Goal: Information Seeking & Learning: Learn about a topic

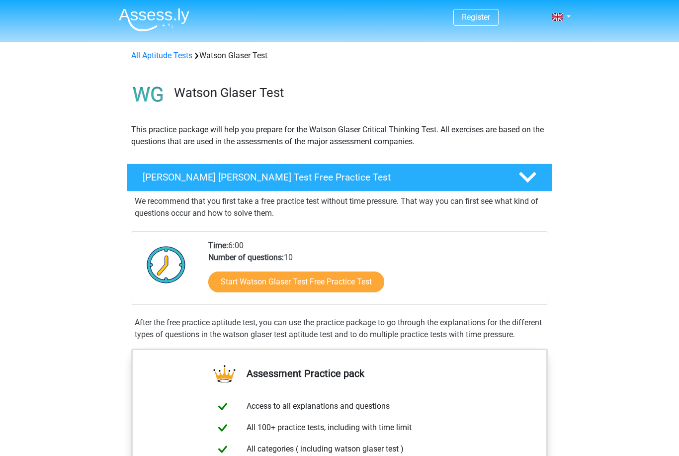
click at [284, 284] on link "Start Watson Glaser Test Free Practice Test" at bounding box center [296, 281] width 176 height 21
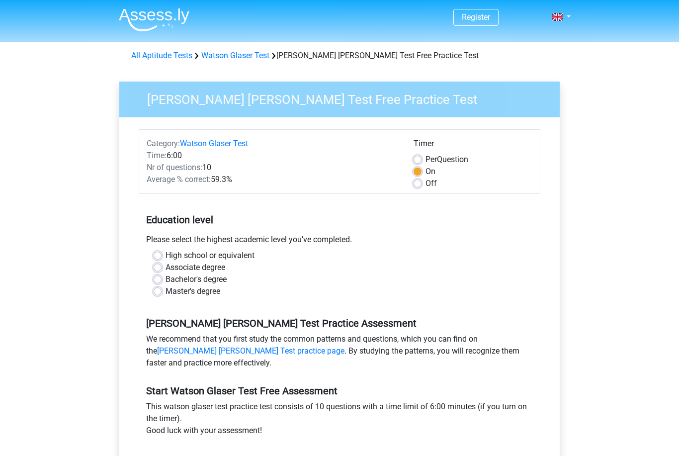
click at [166, 278] on label "Bachelor's degree" at bounding box center [196, 279] width 61 height 12
click at [159, 278] on input "Bachelor's degree" at bounding box center [158, 278] width 8 height 10
radio input "true"
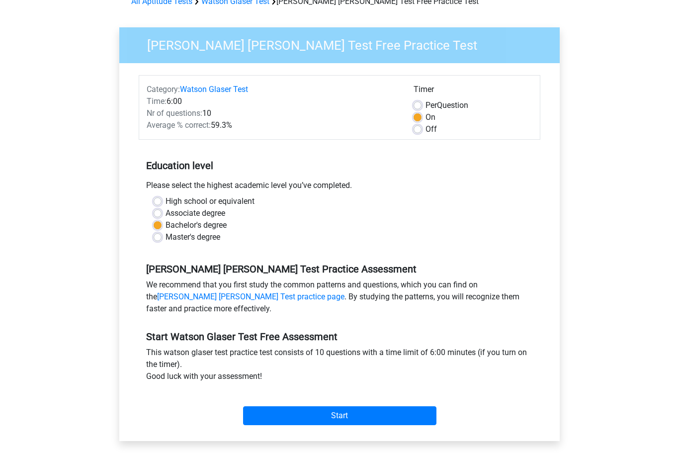
scroll to position [54, 0]
click at [344, 425] on input "Start" at bounding box center [339, 415] width 193 height 19
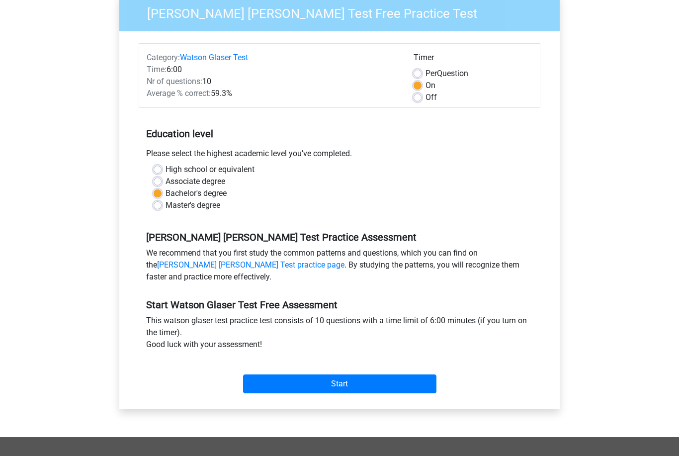
scroll to position [86, 0]
click at [358, 381] on input "Start" at bounding box center [339, 383] width 193 height 19
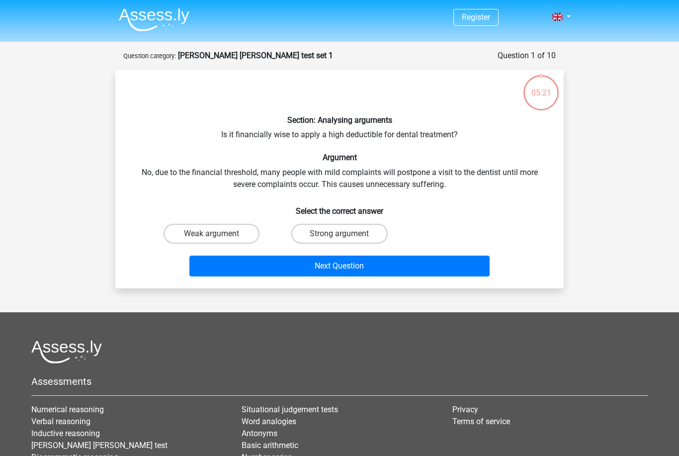
click at [350, 233] on label "Strong argument" at bounding box center [339, 234] width 96 height 20
click at [346, 234] on input "Strong argument" at bounding box center [343, 237] width 6 height 6
radio input "true"
click at [369, 273] on button "Next Question" at bounding box center [339, 265] width 301 height 21
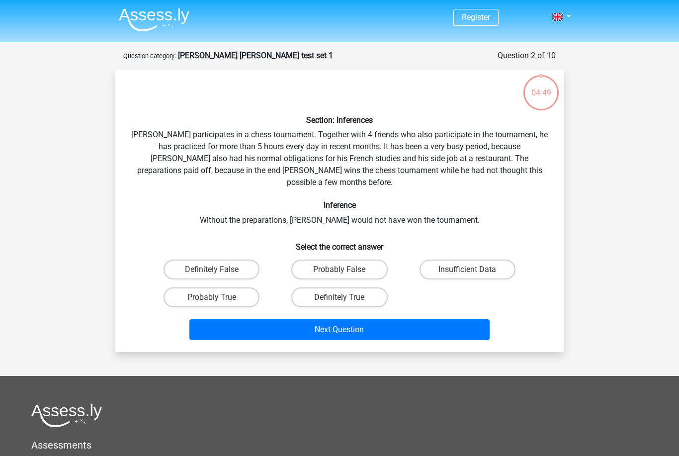
click at [241, 54] on strong "[PERSON_NAME] [PERSON_NAME] test set 1" at bounding box center [255, 55] width 155 height 9
click at [226, 287] on label "Probably True" at bounding box center [212, 297] width 96 height 20
click at [218, 297] on input "Probably True" at bounding box center [215, 300] width 6 height 6
radio input "true"
click at [366, 319] on button "Next Question" at bounding box center [339, 329] width 301 height 21
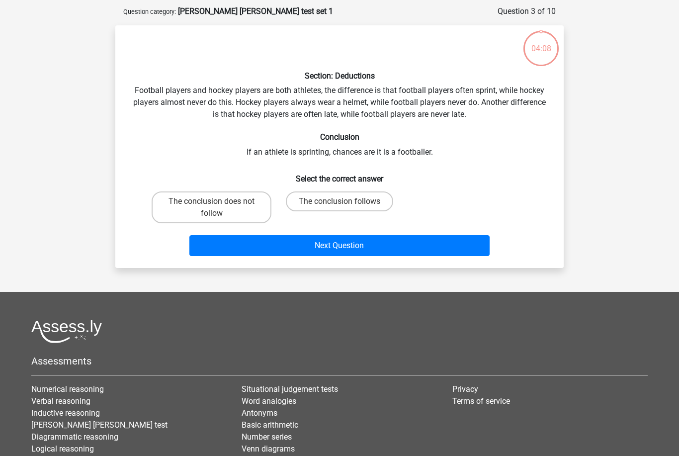
scroll to position [50, 0]
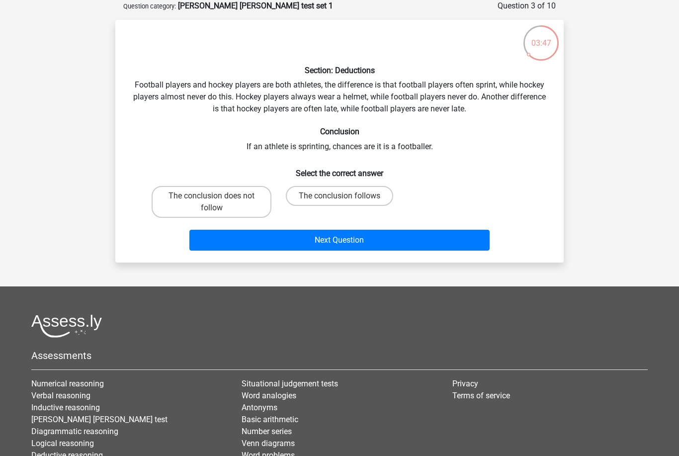
click at [236, 193] on label "The conclusion does not follow" at bounding box center [212, 202] width 120 height 32
click at [218, 196] on input "The conclusion does not follow" at bounding box center [215, 199] width 6 height 6
radio input "true"
click at [331, 242] on button "Next Question" at bounding box center [339, 240] width 301 height 21
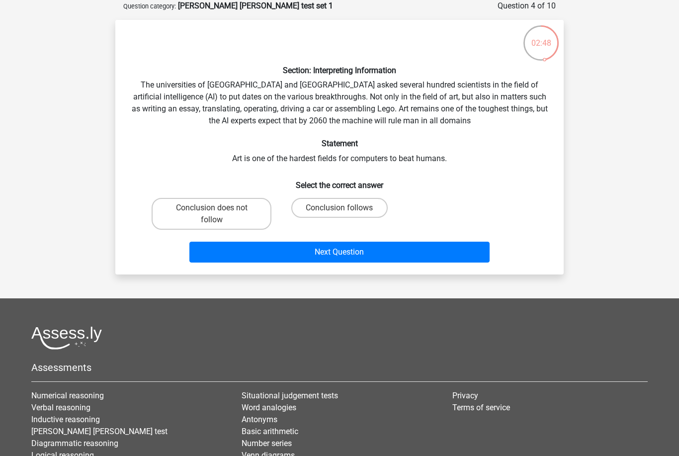
click at [349, 204] on label "Conclusion follows" at bounding box center [339, 208] width 96 height 20
click at [346, 208] on input "Conclusion follows" at bounding box center [343, 211] width 6 height 6
radio input "true"
click at [354, 255] on button "Next Question" at bounding box center [339, 252] width 301 height 21
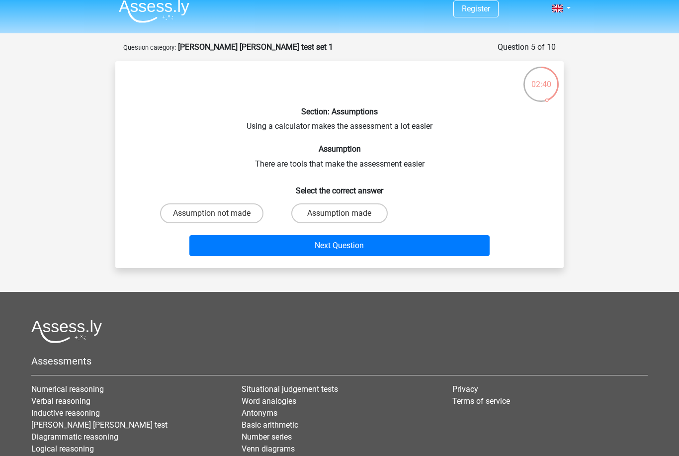
scroll to position [7, 0]
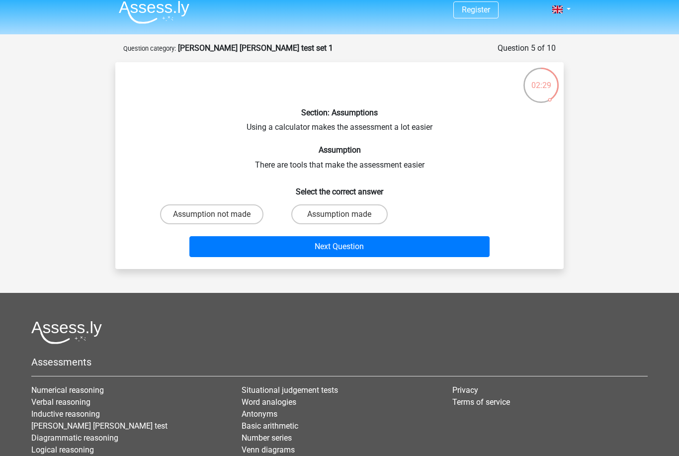
click at [350, 214] on label "Assumption made" at bounding box center [339, 214] width 96 height 20
click at [346, 214] on input "Assumption made" at bounding box center [343, 217] width 6 height 6
radio input "true"
click at [363, 245] on button "Next Question" at bounding box center [339, 246] width 301 height 21
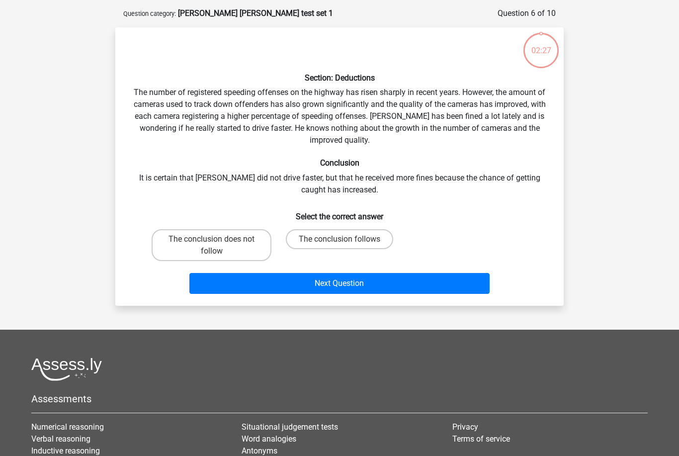
scroll to position [50, 0]
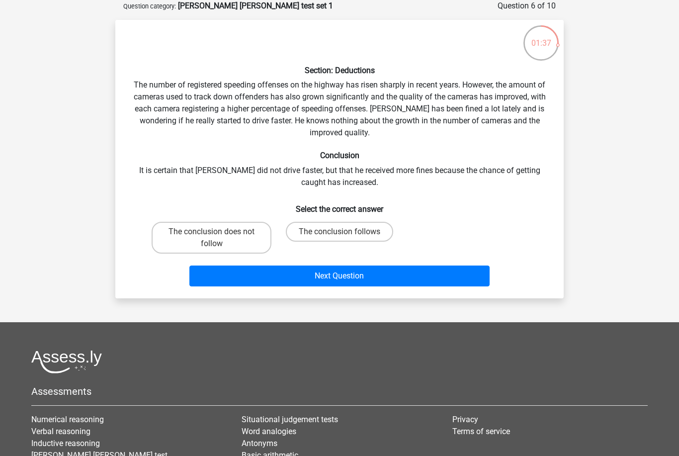
click at [210, 245] on label "The conclusion does not follow" at bounding box center [212, 238] width 120 height 32
click at [212, 238] on input "The conclusion does not follow" at bounding box center [215, 235] width 6 height 6
radio input "true"
click at [349, 280] on button "Next Question" at bounding box center [339, 275] width 301 height 21
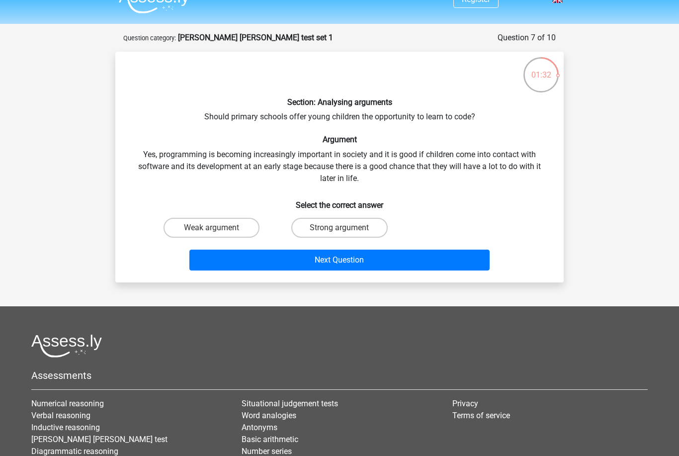
scroll to position [16, 0]
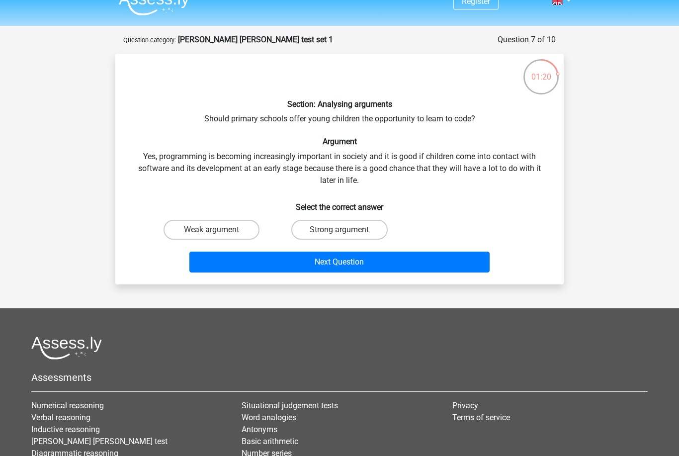
click at [331, 226] on label "Strong argument" at bounding box center [339, 230] width 96 height 20
click at [340, 230] on input "Strong argument" at bounding box center [343, 233] width 6 height 6
radio input "true"
click at [383, 262] on button "Next Question" at bounding box center [339, 262] width 301 height 21
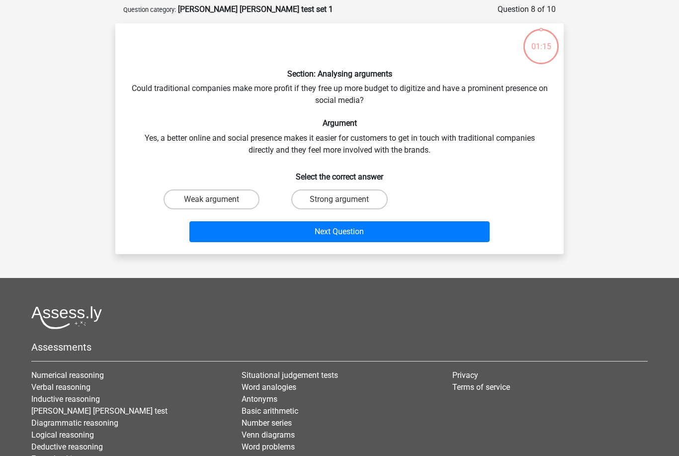
scroll to position [50, 0]
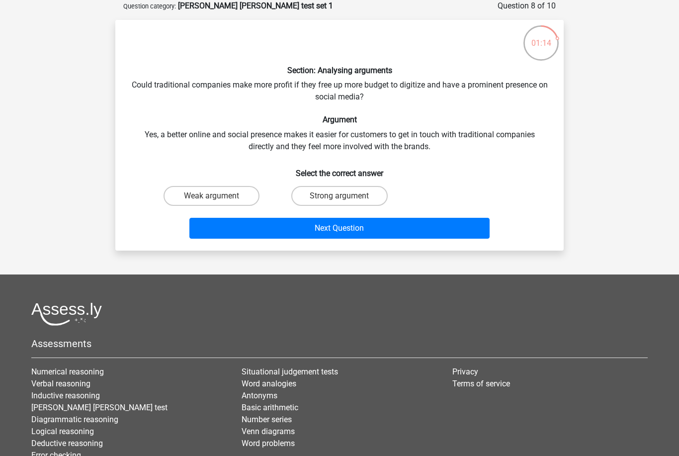
click at [444, 147] on div "Section: Analysing arguments Could traditional companies make more profit if th…" at bounding box center [339, 135] width 440 height 215
click at [445, 128] on div "Section: Analysing arguments Could traditional companies make more profit if th…" at bounding box center [339, 135] width 440 height 215
click at [343, 198] on input "Strong argument" at bounding box center [343, 199] width 6 height 6
radio input "true"
click at [356, 232] on button "Next Question" at bounding box center [339, 228] width 301 height 21
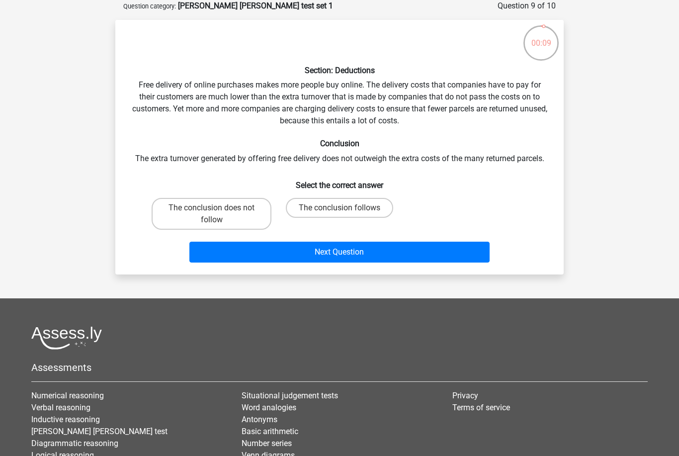
click at [233, 208] on label "The conclusion does not follow" at bounding box center [212, 214] width 120 height 32
click at [218, 208] on input "The conclusion does not follow" at bounding box center [215, 211] width 6 height 6
radio input "true"
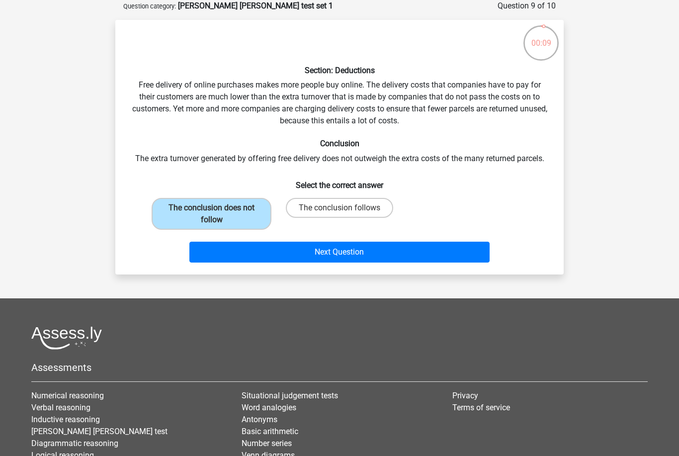
click at [285, 248] on button "Next Question" at bounding box center [339, 252] width 301 height 21
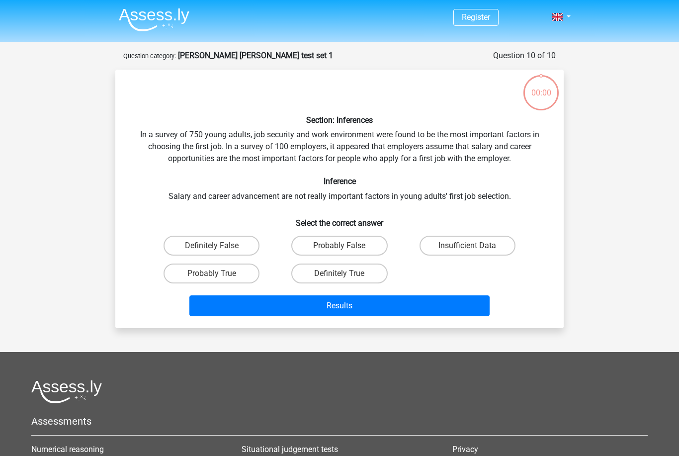
scroll to position [50, 0]
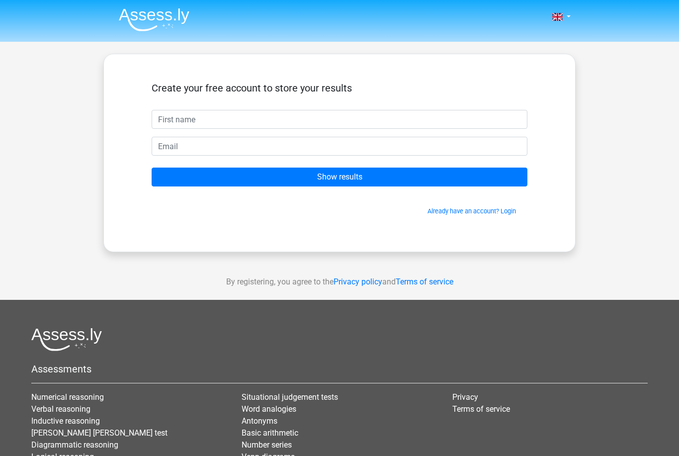
click at [379, 174] on input "Show results" at bounding box center [340, 177] width 376 height 19
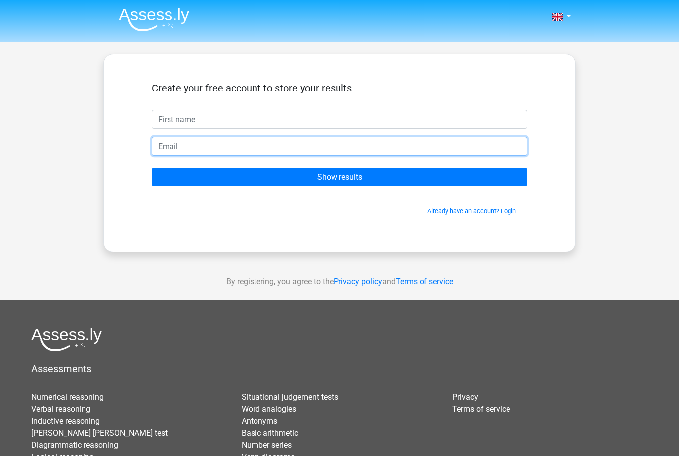
click at [235, 145] on input "email" at bounding box center [340, 146] width 376 height 19
click at [248, 144] on input "email" at bounding box center [340, 146] width 376 height 19
paste input "[EMAIL_ADDRESS][DOMAIN_NAME]"
type input "[EMAIL_ADDRESS][DOMAIN_NAME]"
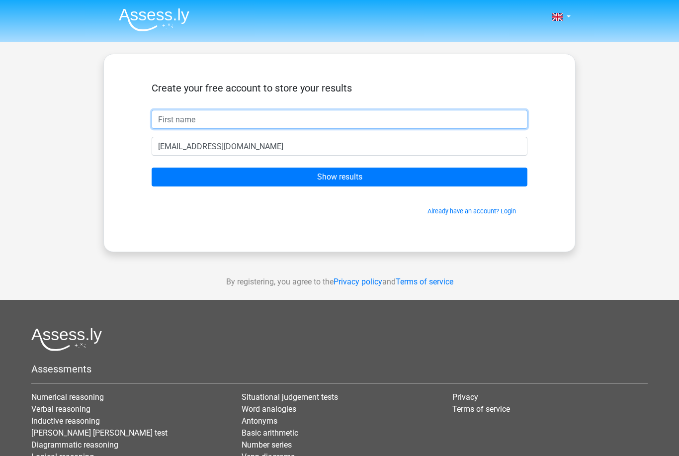
click at [267, 115] on input "text" at bounding box center [340, 119] width 376 height 19
click at [325, 117] on input "text" at bounding box center [340, 119] width 376 height 19
type input "[PERSON_NAME]"
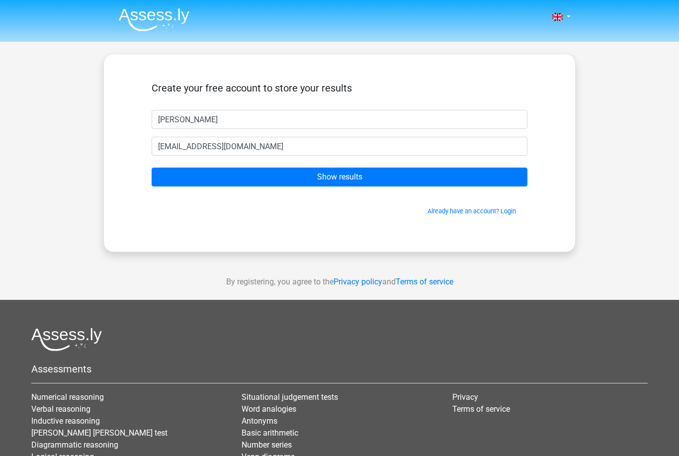
click at [354, 174] on input "Show results" at bounding box center [340, 177] width 376 height 19
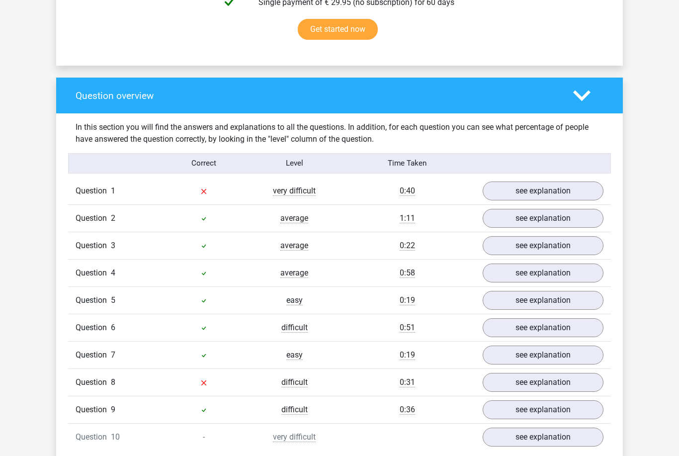
scroll to position [659, 0]
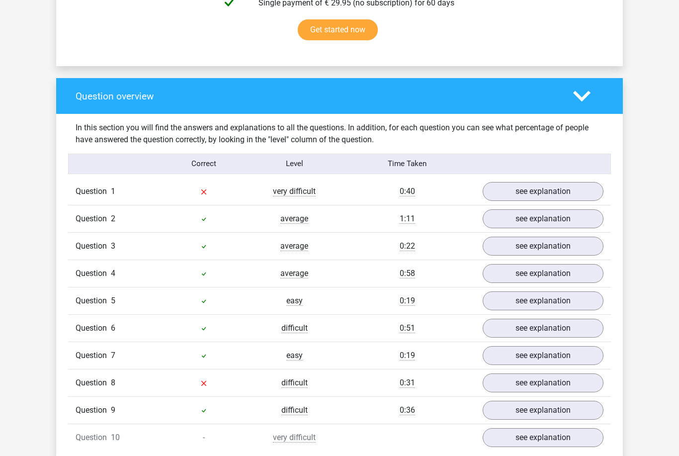
click at [539, 195] on link "see explanation" at bounding box center [543, 191] width 121 height 19
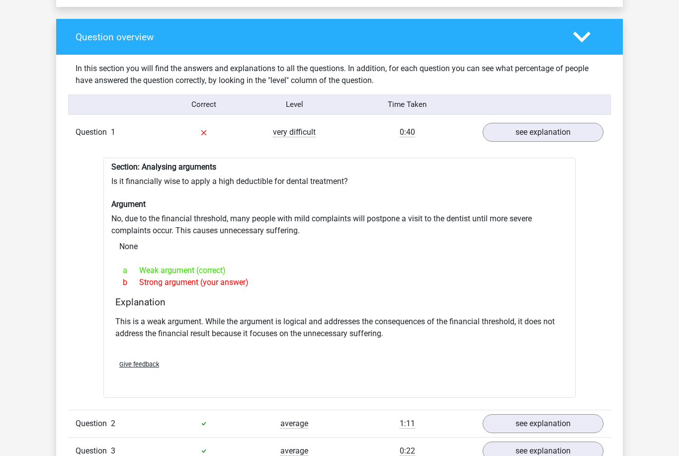
scroll to position [724, 0]
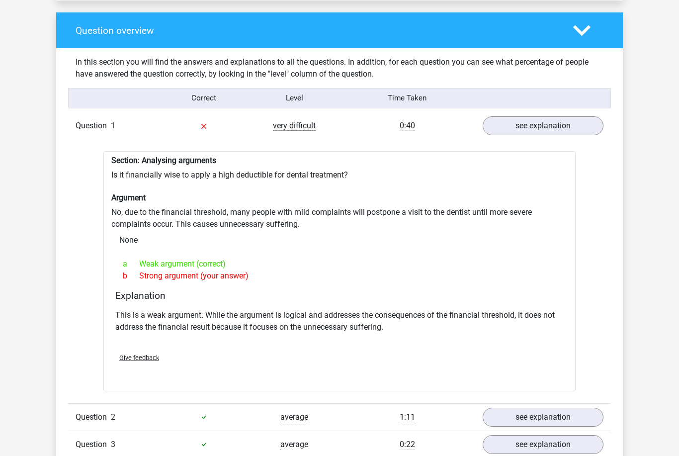
click at [583, 32] on polygon at bounding box center [581, 30] width 17 height 11
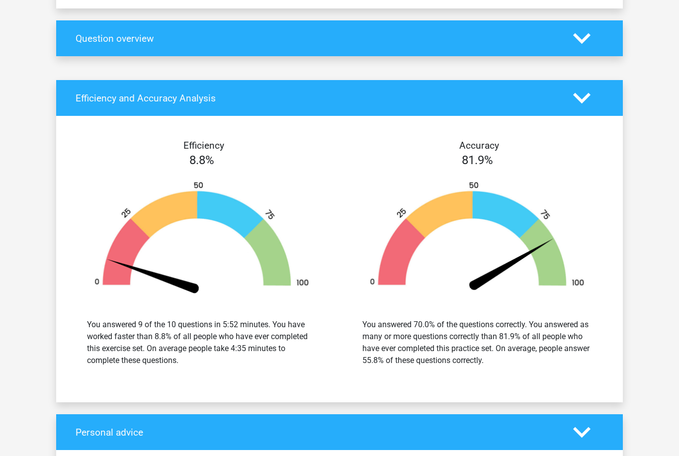
scroll to position [715, 0]
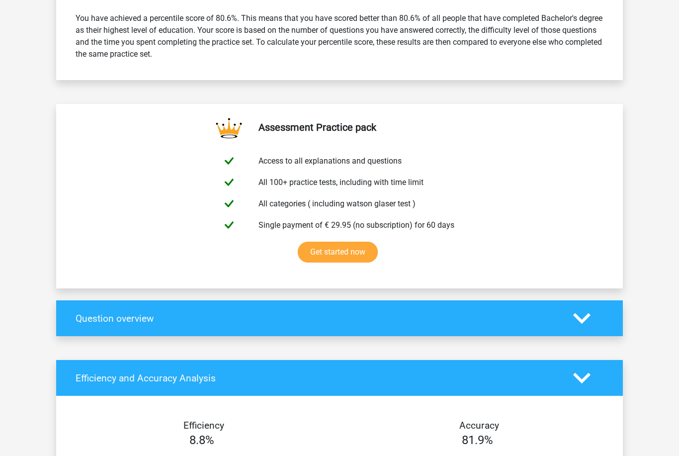
click at [583, 323] on icon at bounding box center [581, 318] width 17 height 17
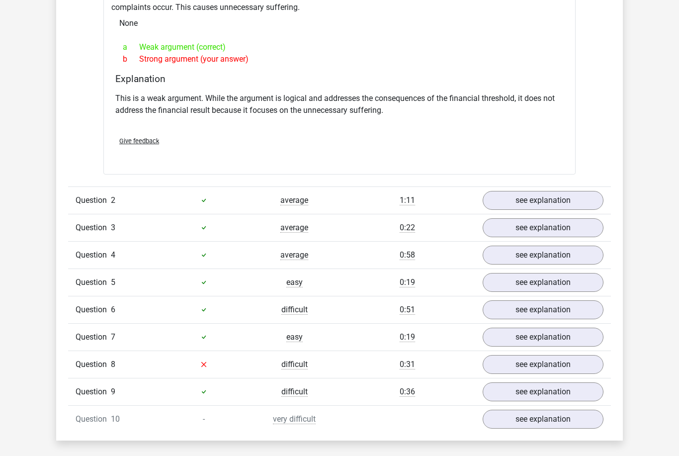
scroll to position [941, 0]
click at [543, 367] on link "see explanation" at bounding box center [543, 364] width 121 height 19
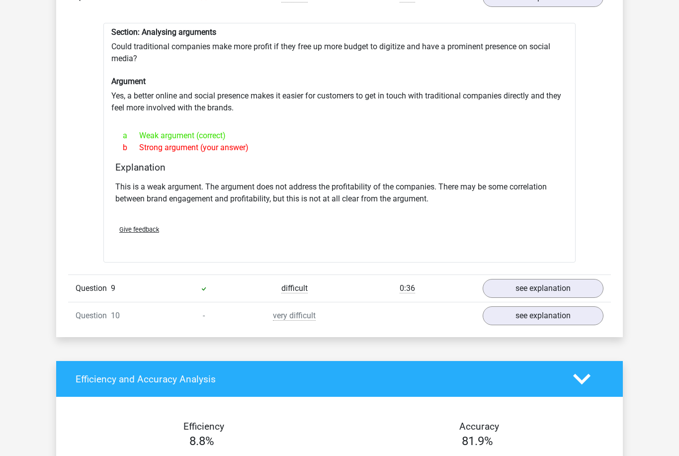
scroll to position [1307, 0]
click at [550, 320] on link "see explanation" at bounding box center [543, 316] width 121 height 19
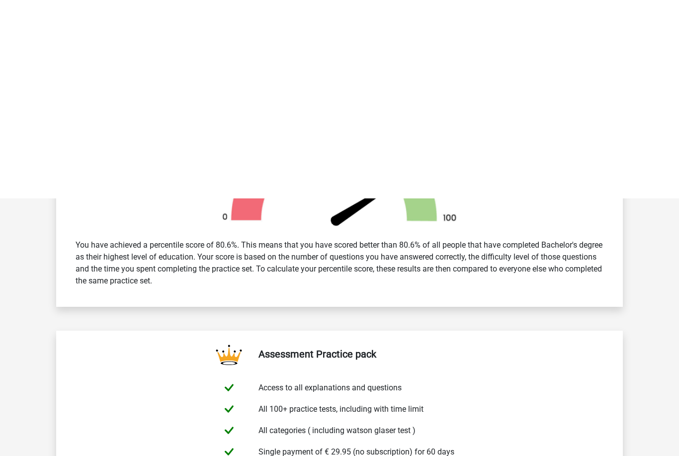
scroll to position [0, 0]
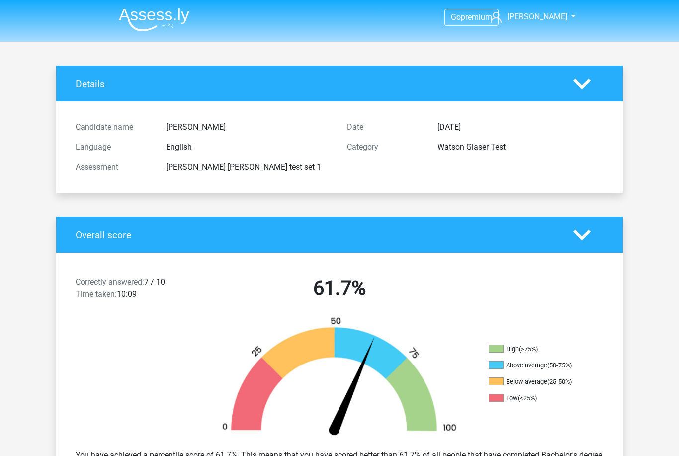
scroll to position [50, 0]
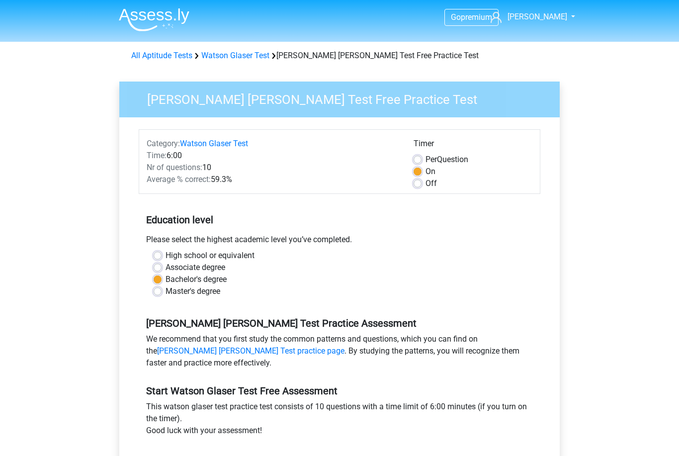
scroll to position [86, 0]
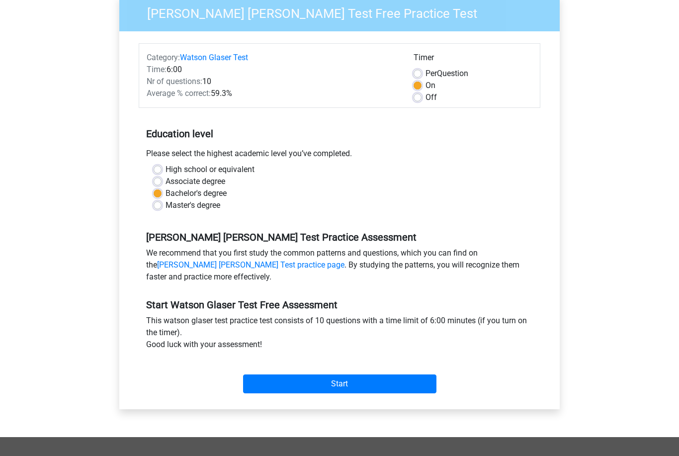
click at [358, 385] on input "Start" at bounding box center [339, 383] width 193 height 19
